Goal: Transaction & Acquisition: Purchase product/service

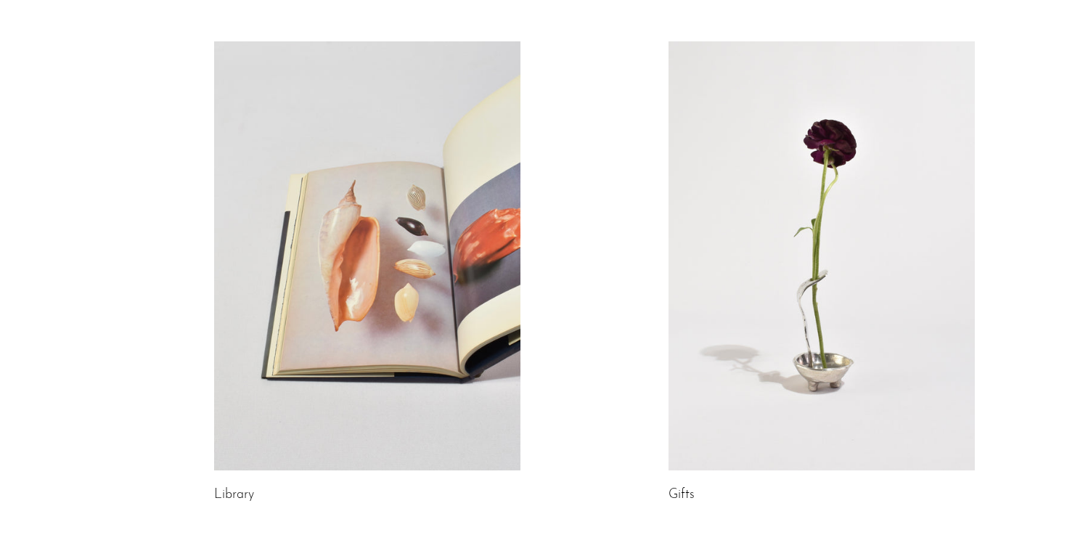
scroll to position [860, 0]
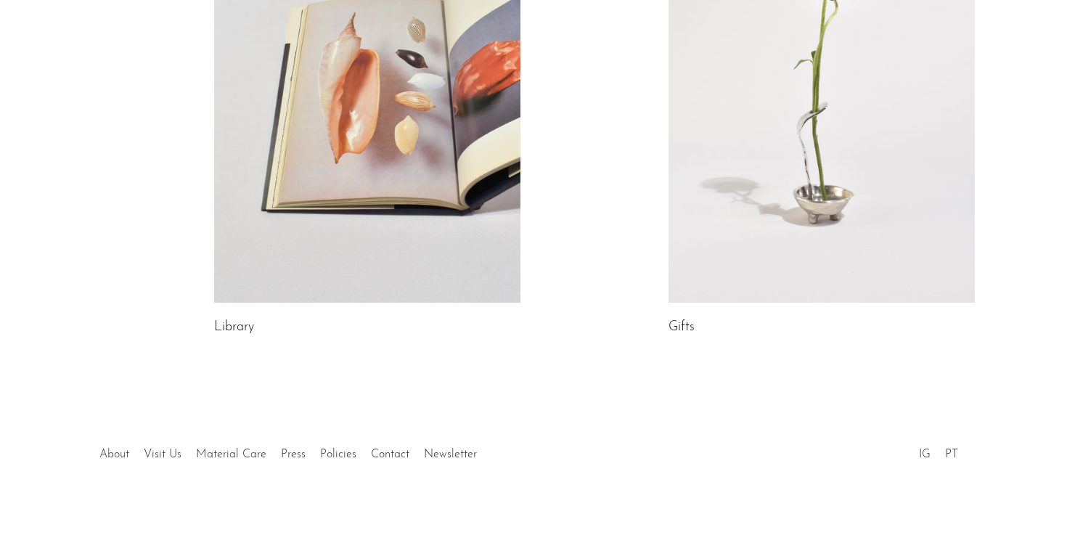
click at [115, 454] on link "About" at bounding box center [114, 455] width 30 height 12
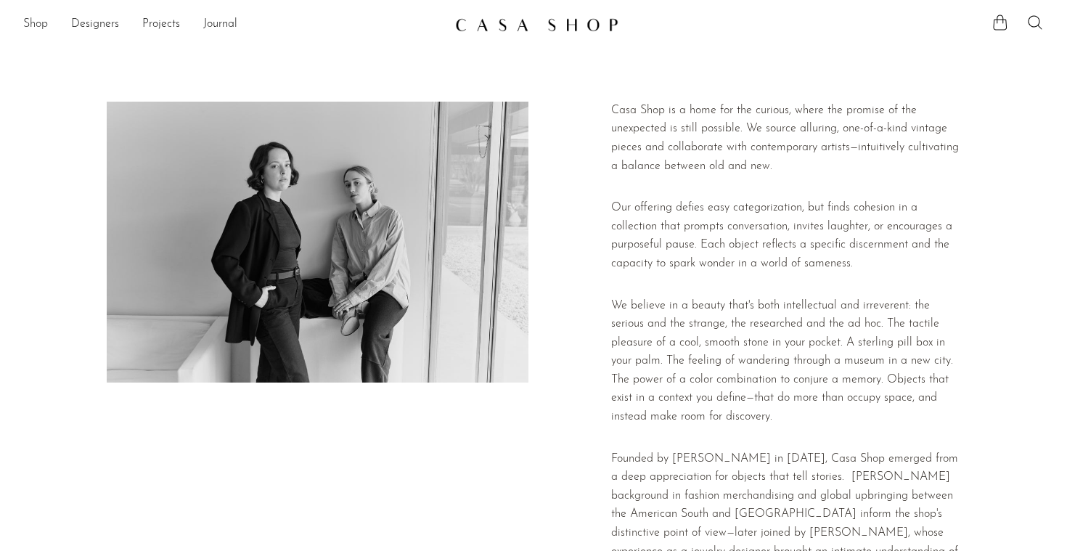
click at [34, 25] on link "Shop" at bounding box center [35, 24] width 25 height 19
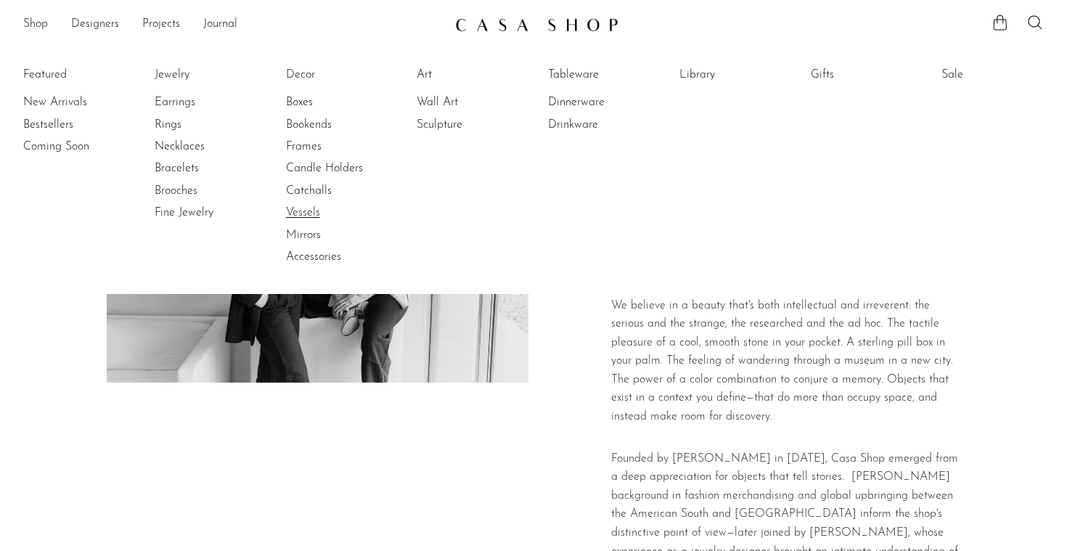
click at [314, 214] on link "Vessels" at bounding box center [340, 213] width 109 height 16
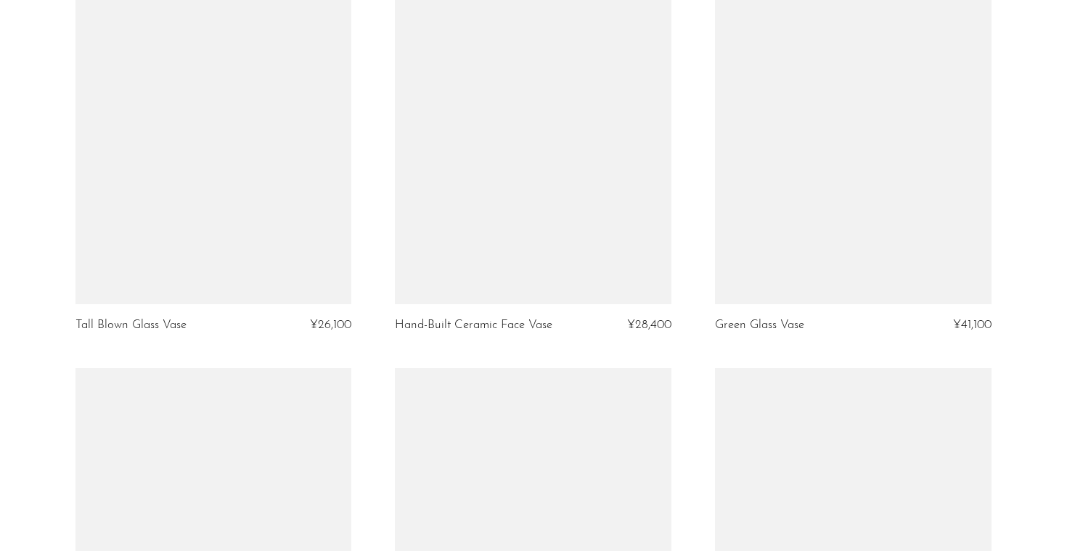
scroll to position [1123, 0]
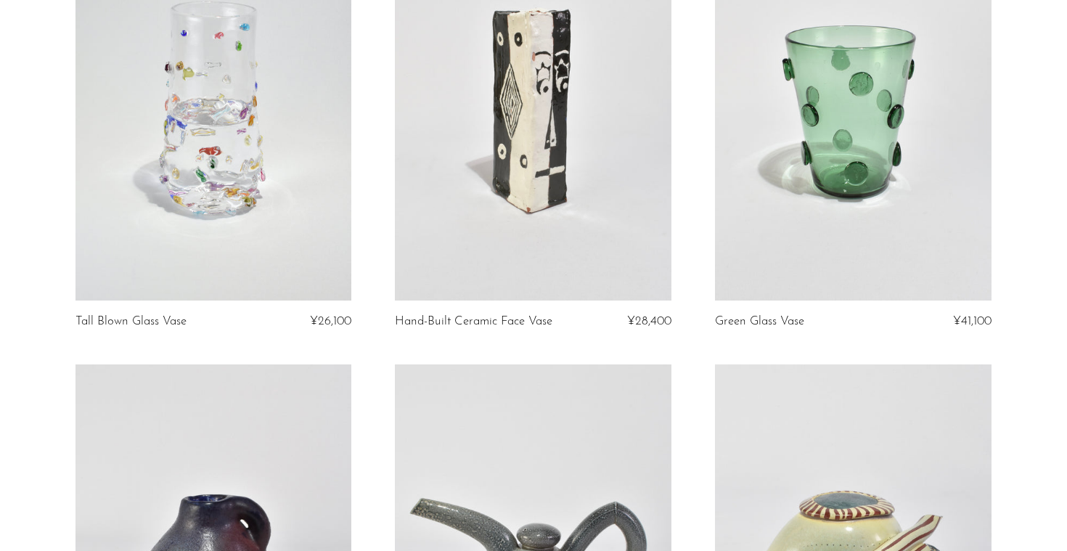
click at [210, 192] on link at bounding box center [214, 106] width 277 height 387
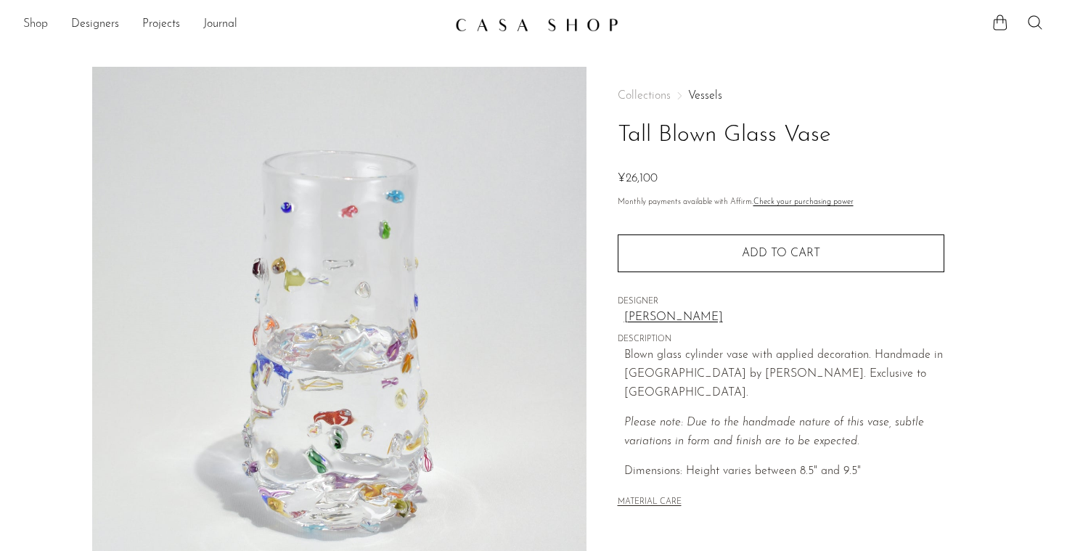
click at [41, 26] on link "Shop" at bounding box center [35, 24] width 25 height 19
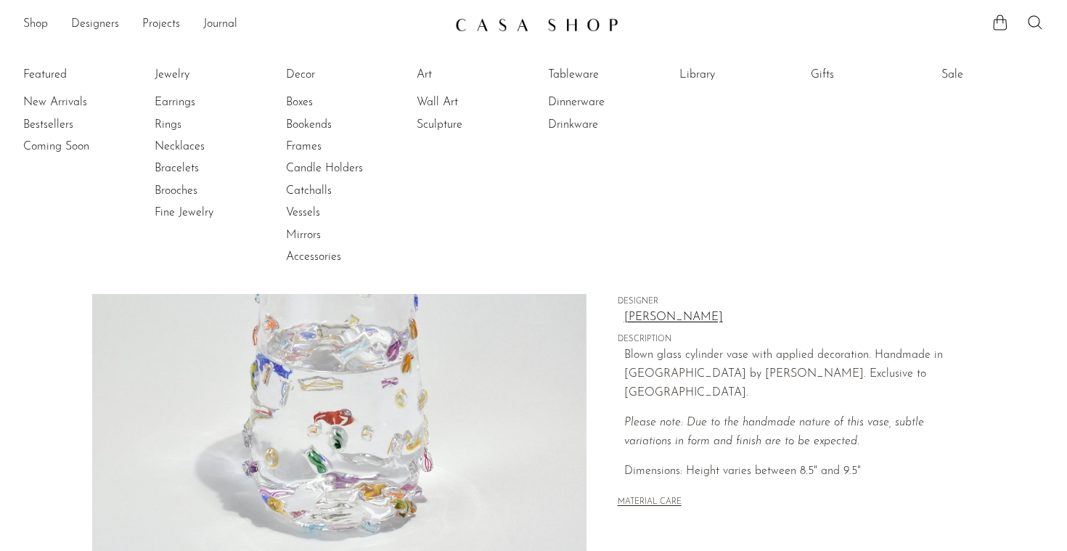
click at [47, 321] on section "Tall Blown Glass Vase ¥26,100" at bounding box center [533, 409] width 1067 height 684
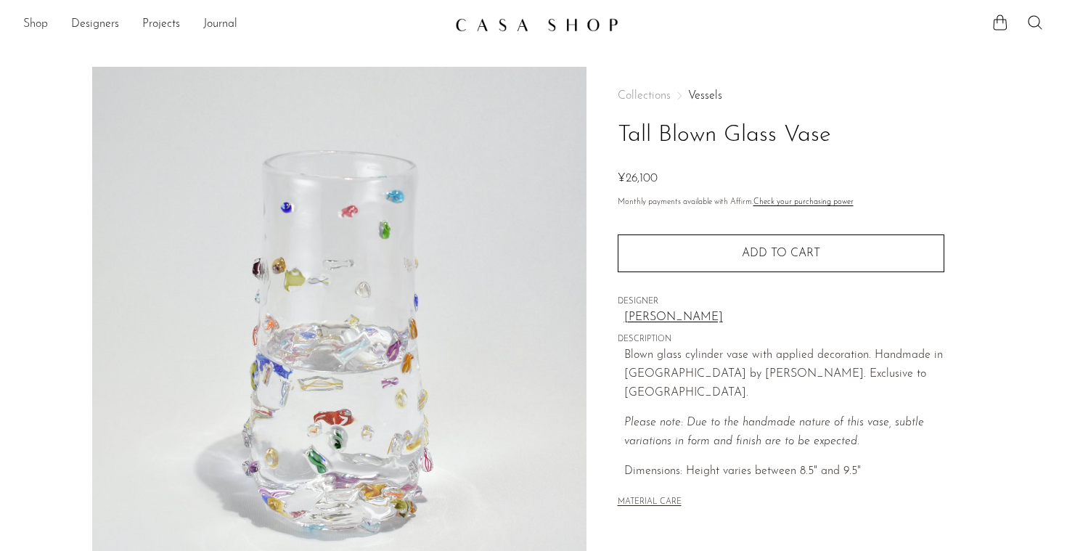
click at [38, 23] on link "Shop" at bounding box center [35, 24] width 25 height 19
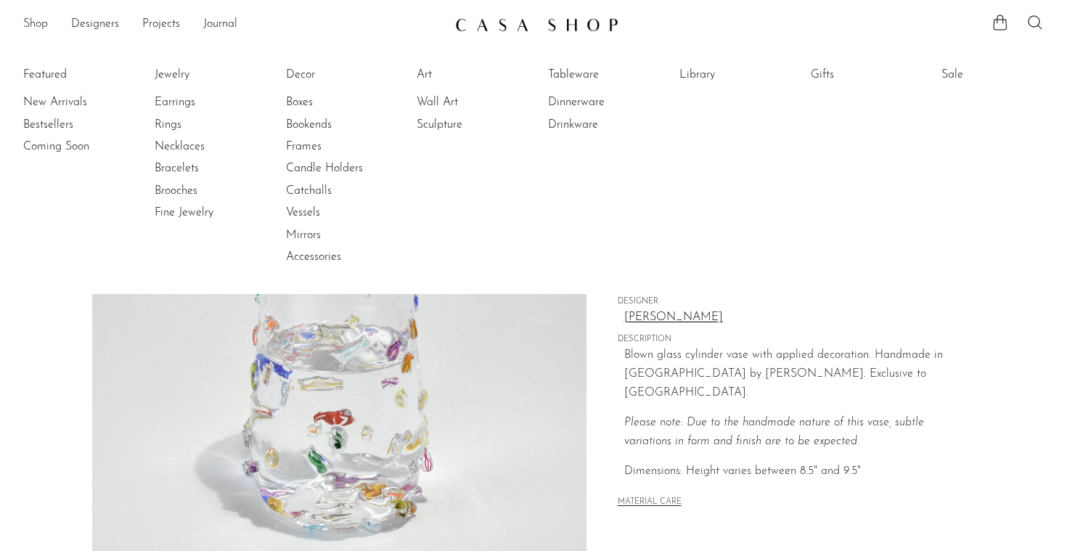
click at [48, 70] on li "Featured New Arrivals Bestsellers Coming Soon" at bounding box center [74, 166] width 102 height 211
click at [50, 73] on li "Featured New Arrivals Bestsellers Coming Soon" at bounding box center [74, 166] width 102 height 211
click at [57, 103] on link "New Arrivals" at bounding box center [77, 102] width 109 height 16
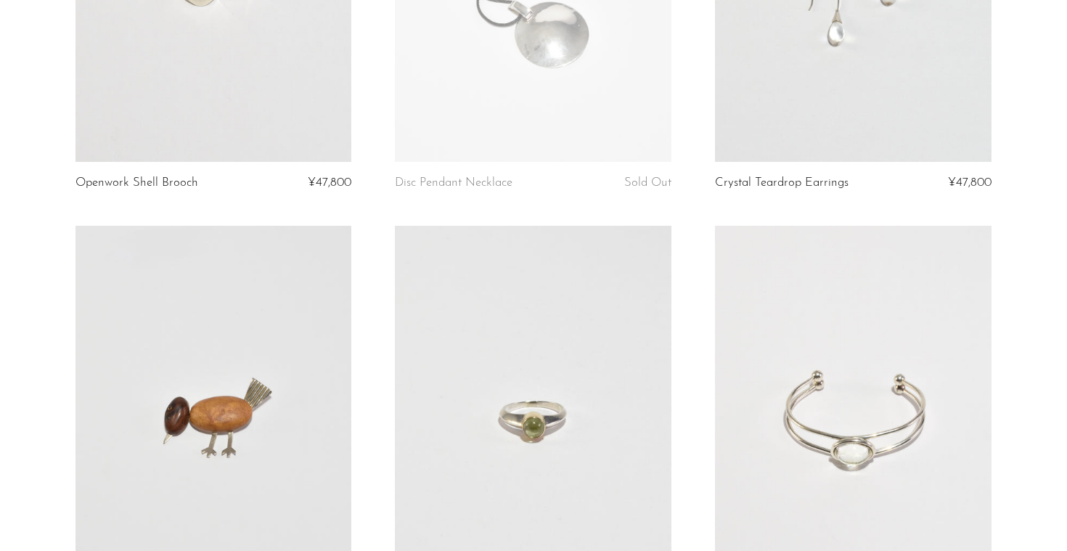
scroll to position [933, 0]
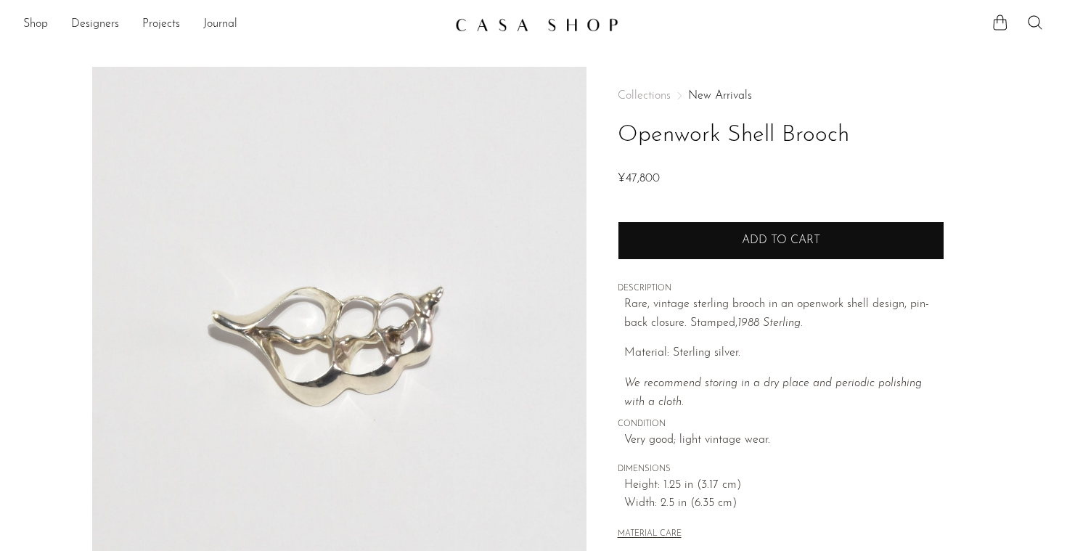
click at [761, 244] on span "Add to cart" at bounding box center [781, 240] width 78 height 12
click at [786, 234] on div "Quantity 1 Add to cart Your cart is empty Continue shopping" at bounding box center [781, 231] width 327 height 55
click at [794, 233] on button "Add to cart" at bounding box center [781, 240] width 327 height 38
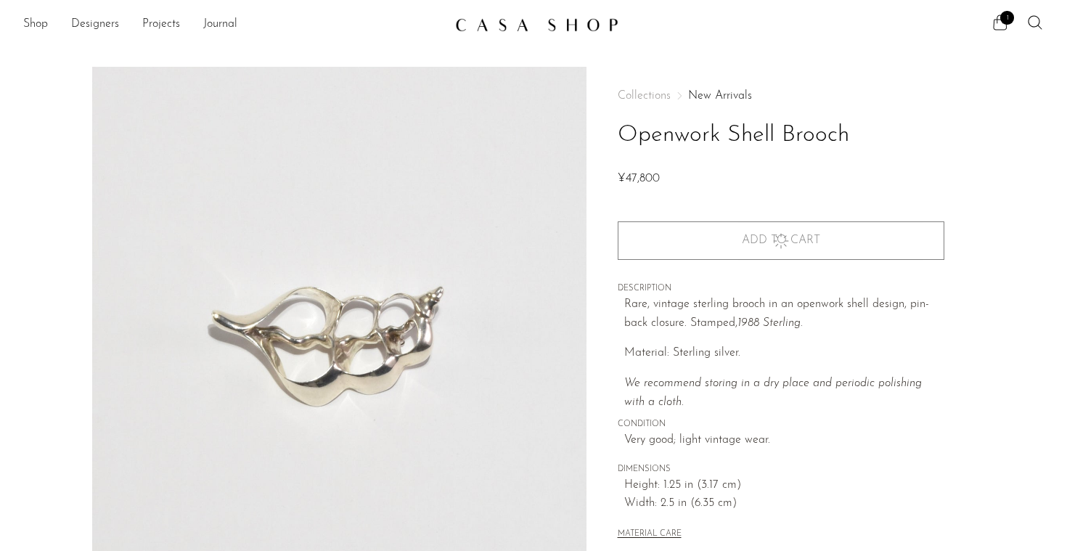
click at [1003, 23] on span "1" at bounding box center [1007, 18] width 14 height 14
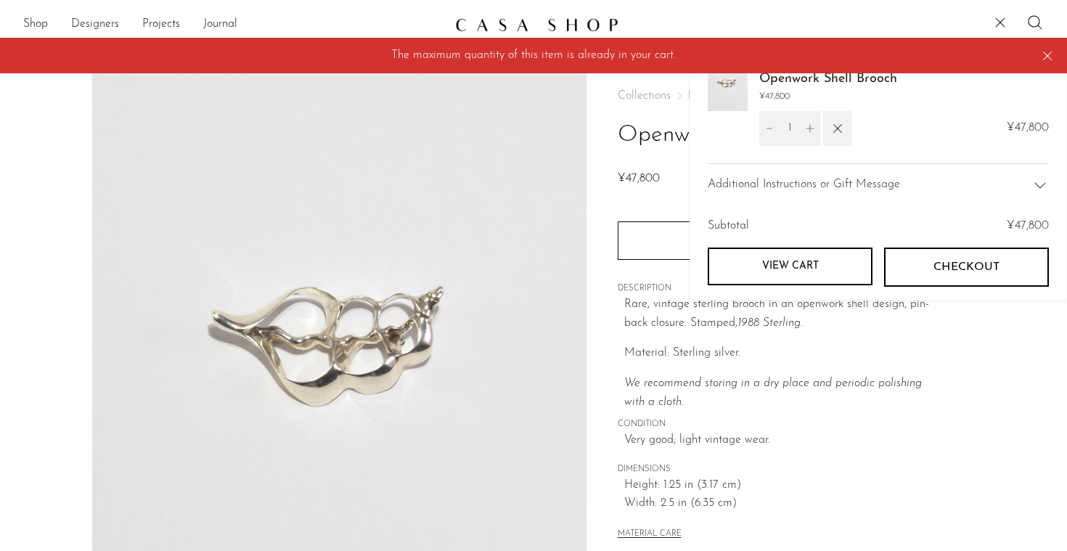
click at [1049, 54] on icon at bounding box center [1048, 56] width 16 height 16
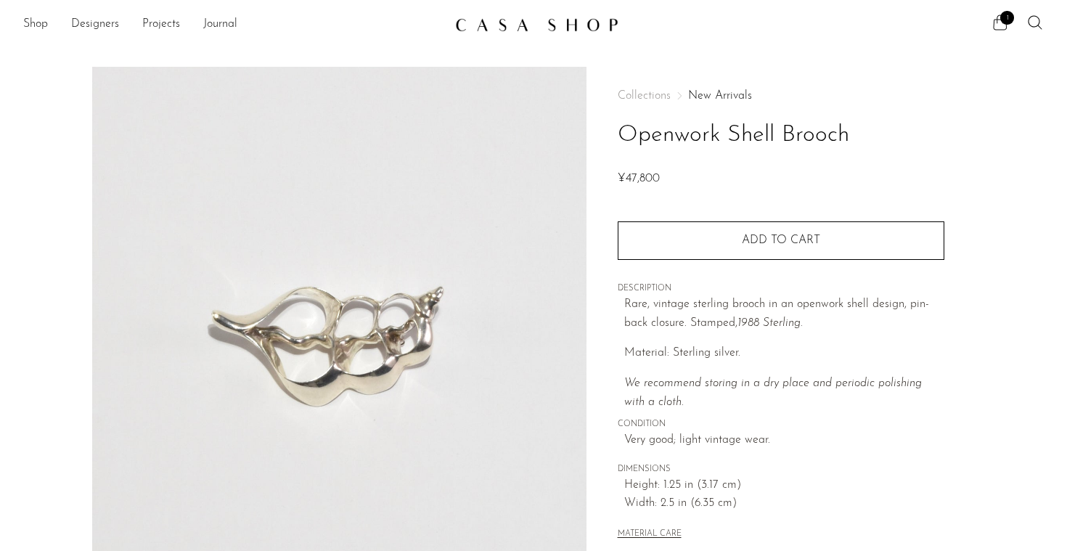
click at [1006, 20] on span "1" at bounding box center [1007, 18] width 14 height 14
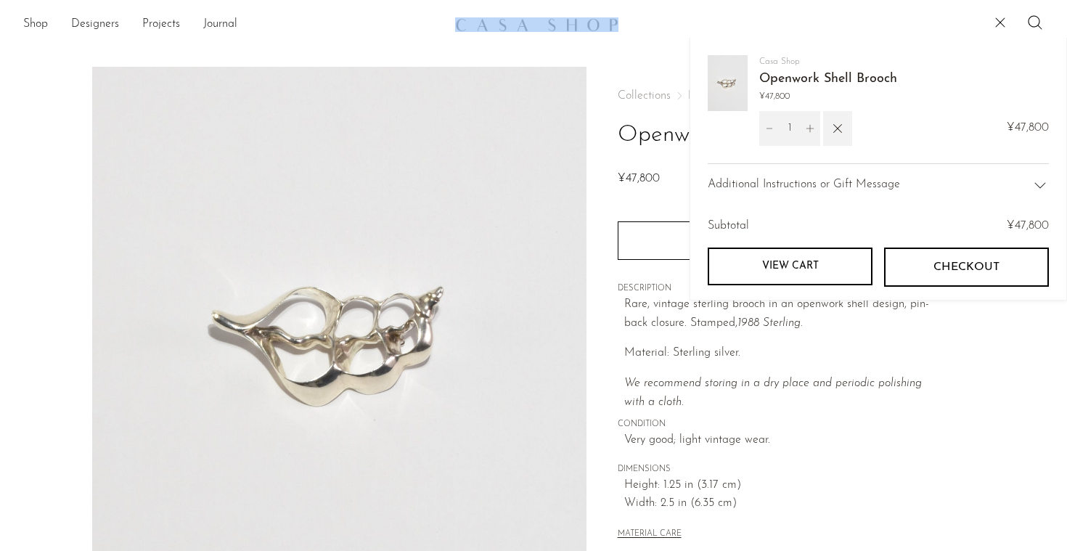
drag, startPoint x: 628, startPoint y: 21, endPoint x: 474, endPoint y: 23, distance: 153.9
click at [473, 23] on div "Shop Featured New Arrivals Bestsellers Coming Soon Jewelry Jewelry All Earrings…" at bounding box center [533, 25] width 1067 height 26
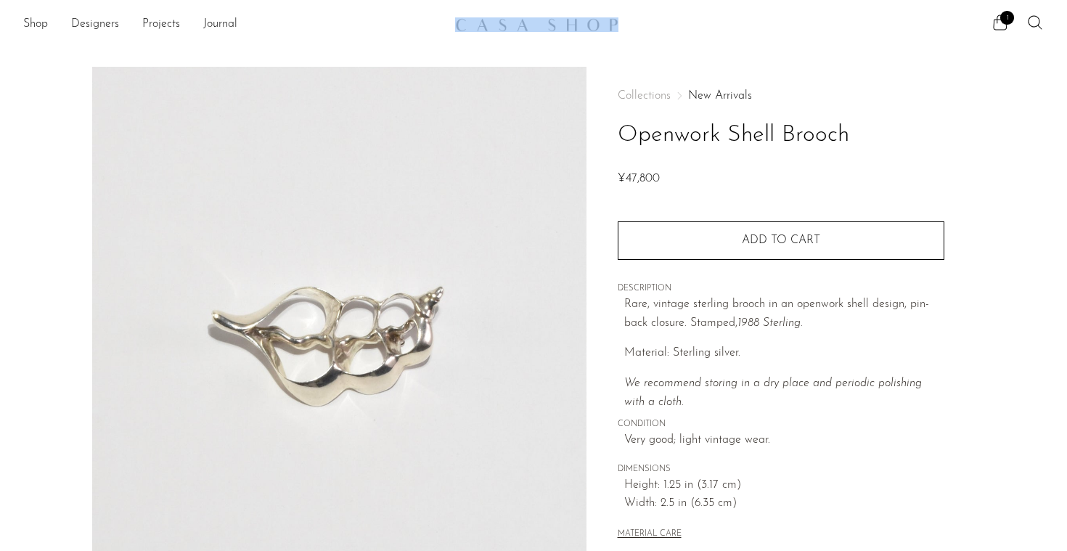
copy div
